Goal: Transaction & Acquisition: Book appointment/travel/reservation

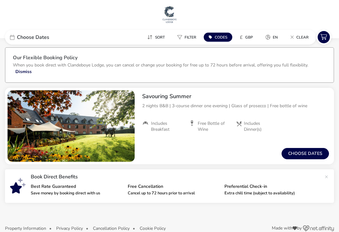
scroll to position [4, 0]
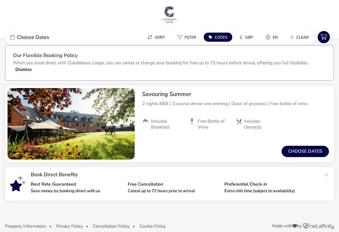
click at [311, 148] on button "Choose dates" at bounding box center [305, 151] width 47 height 11
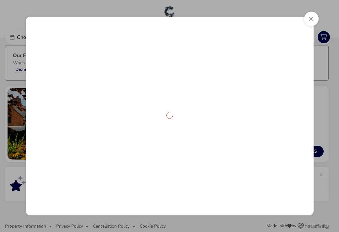
click at [310, 147] on div at bounding box center [170, 116] width 288 height 199
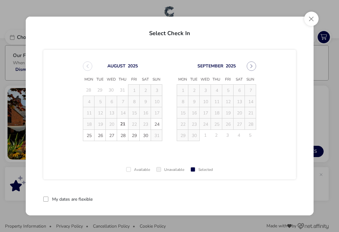
click at [255, 65] on button "Next Month" at bounding box center [251, 66] width 9 height 9
click at [87, 67] on icon "Previous Month" at bounding box center [88, 66] width 2 height 4
click at [102, 136] on span "26" at bounding box center [100, 135] width 11 height 11
click at [127, 134] on span "28" at bounding box center [122, 135] width 11 height 11
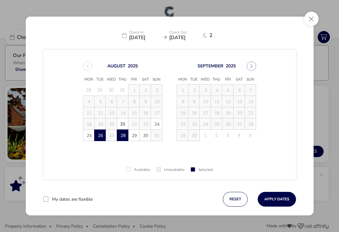
click at [290, 198] on button "Apply Dates" at bounding box center [277, 199] width 38 height 15
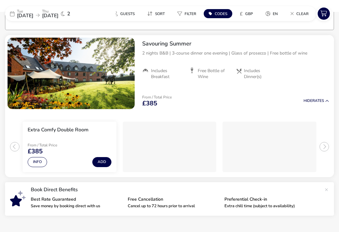
scroll to position [58, 0]
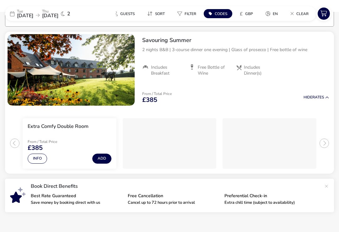
click at [35, 160] on button "Info" at bounding box center [37, 159] width 19 height 10
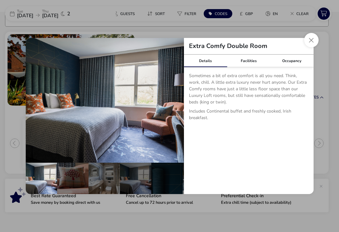
click at [291, 158] on div "Details Facilities Occupancy Sometimes a bit of extra comfort is all you need. …" at bounding box center [249, 125] width 130 height 140
click at [312, 42] on button "Close dialog" at bounding box center [311, 40] width 14 height 14
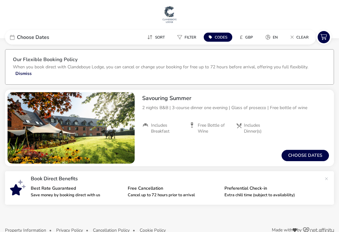
click at [309, 155] on button "Choose dates" at bounding box center [305, 155] width 47 height 11
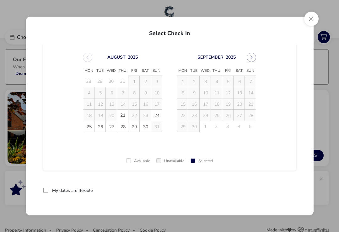
scroll to position [9, 0]
click at [252, 58] on icon "Next Month" at bounding box center [251, 57] width 4 height 4
click at [311, 19] on button "Close" at bounding box center [311, 19] width 14 height 14
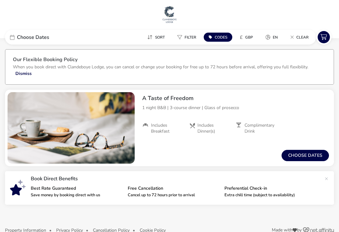
click at [310, 154] on button "Choose dates" at bounding box center [305, 155] width 47 height 11
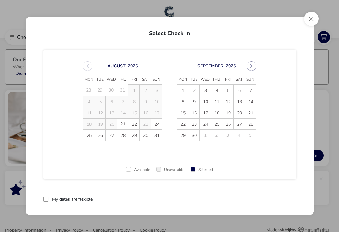
click at [197, 89] on span "2" at bounding box center [194, 90] width 11 height 11
click at [219, 89] on span "4" at bounding box center [216, 90] width 11 height 11
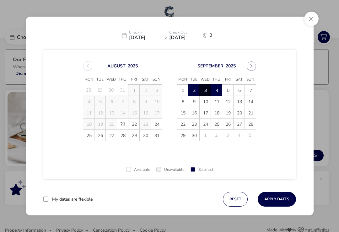
click at [281, 200] on button "Apply Dates" at bounding box center [277, 199] width 38 height 15
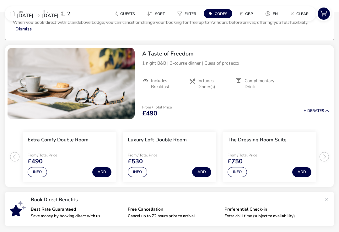
scroll to position [48, 0]
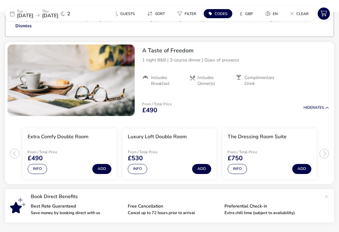
click at [42, 171] on button "Info" at bounding box center [37, 169] width 19 height 10
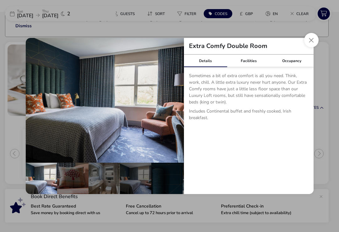
click at [311, 46] on button "Close dialog" at bounding box center [311, 40] width 14 height 14
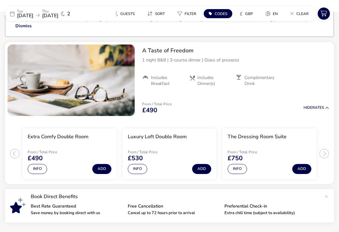
click at [106, 168] on button "Add" at bounding box center [101, 169] width 19 height 10
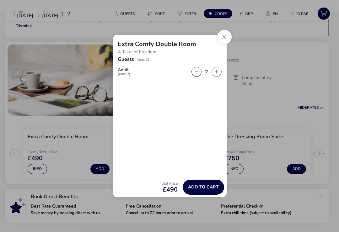
click at [213, 190] on span "Add to cart" at bounding box center [203, 187] width 31 height 5
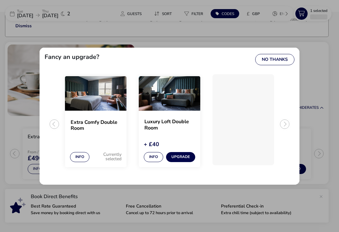
click at [282, 65] on button "No Thanks" at bounding box center [274, 59] width 39 height 11
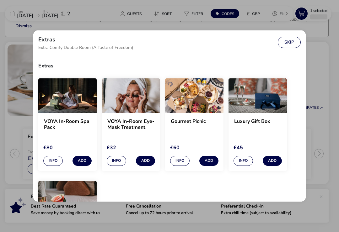
click at [294, 44] on button "Skip" at bounding box center [289, 42] width 23 height 11
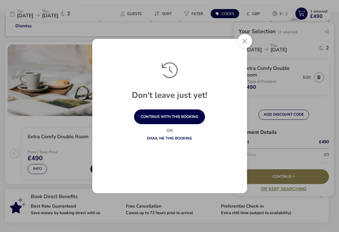
click at [246, 46] on button "Close" at bounding box center [245, 41] width 14 height 14
